Goal: Transaction & Acquisition: Purchase product/service

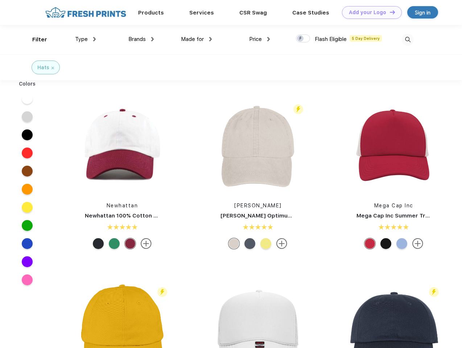
click at [369, 12] on link "Add your Logo Design Tool" at bounding box center [372, 12] width 60 height 13
click at [0, 0] on div "Design Tool" at bounding box center [0, 0] width 0 height 0
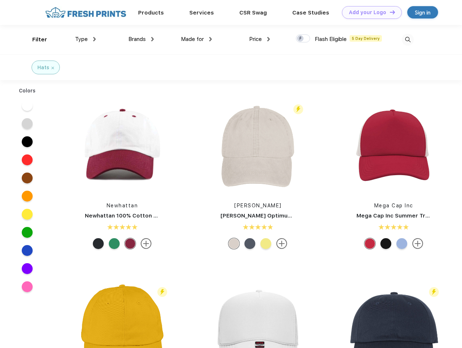
click at [389, 12] on link "Add your Logo Design Tool" at bounding box center [372, 12] width 60 height 13
click at [35, 40] on div "Filter" at bounding box center [39, 40] width 15 height 8
click at [86, 39] on span "Type" at bounding box center [81, 39] width 13 height 7
click at [141, 39] on span "Brands" at bounding box center [136, 39] width 17 height 7
click at [197, 39] on span "Made for" at bounding box center [192, 39] width 23 height 7
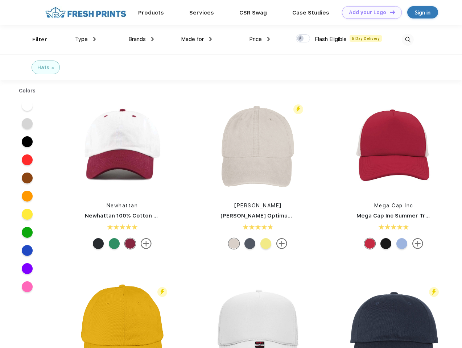
click at [260, 39] on span "Price" at bounding box center [255, 39] width 13 height 7
click at [303, 39] on div at bounding box center [303, 38] width 14 height 8
click at [301, 39] on input "checkbox" at bounding box center [298, 36] width 5 height 5
click at [408, 40] on img at bounding box center [408, 40] width 12 height 12
